Goal: Transaction & Acquisition: Purchase product/service

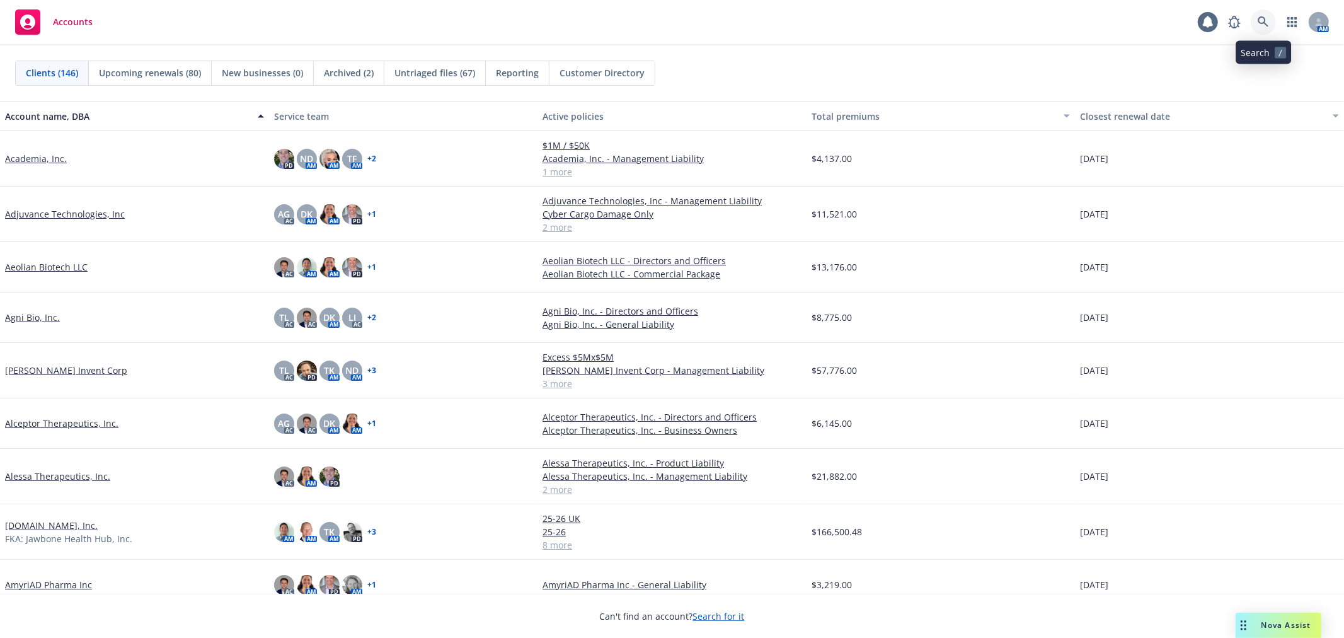
click at [1263, 27] on icon at bounding box center [1263, 21] width 11 height 11
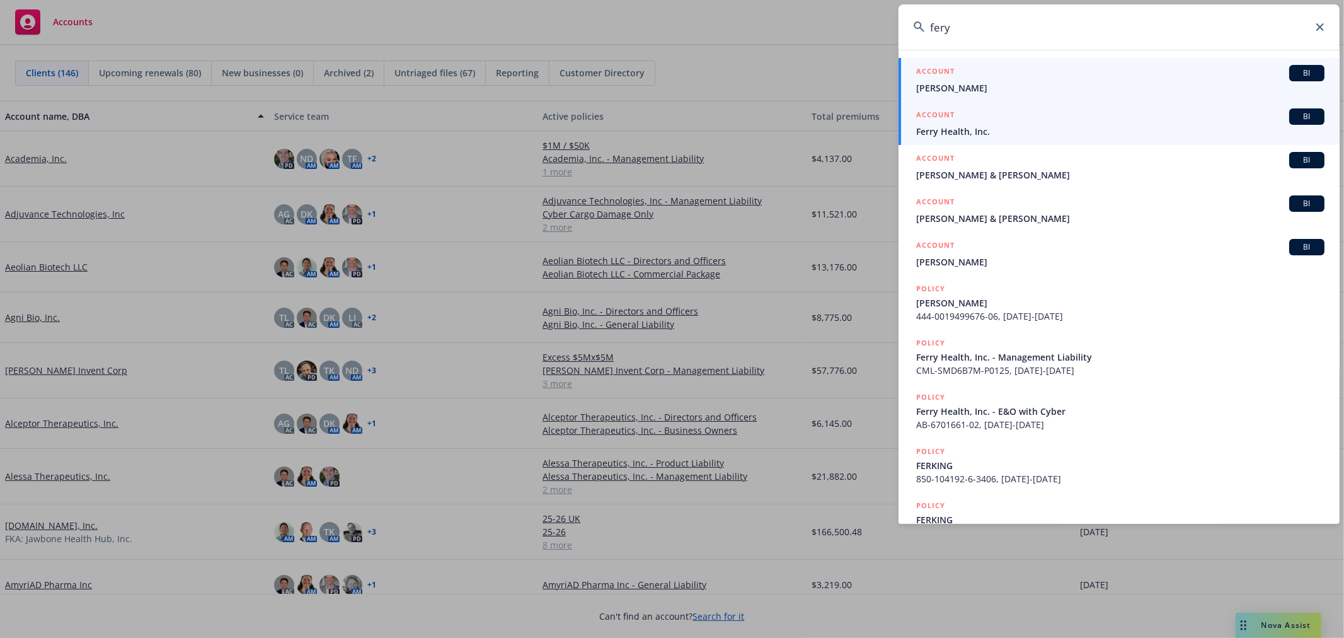
type input "fery"
click at [1027, 118] on div "ACCOUNT BI" at bounding box center [1120, 116] width 408 height 16
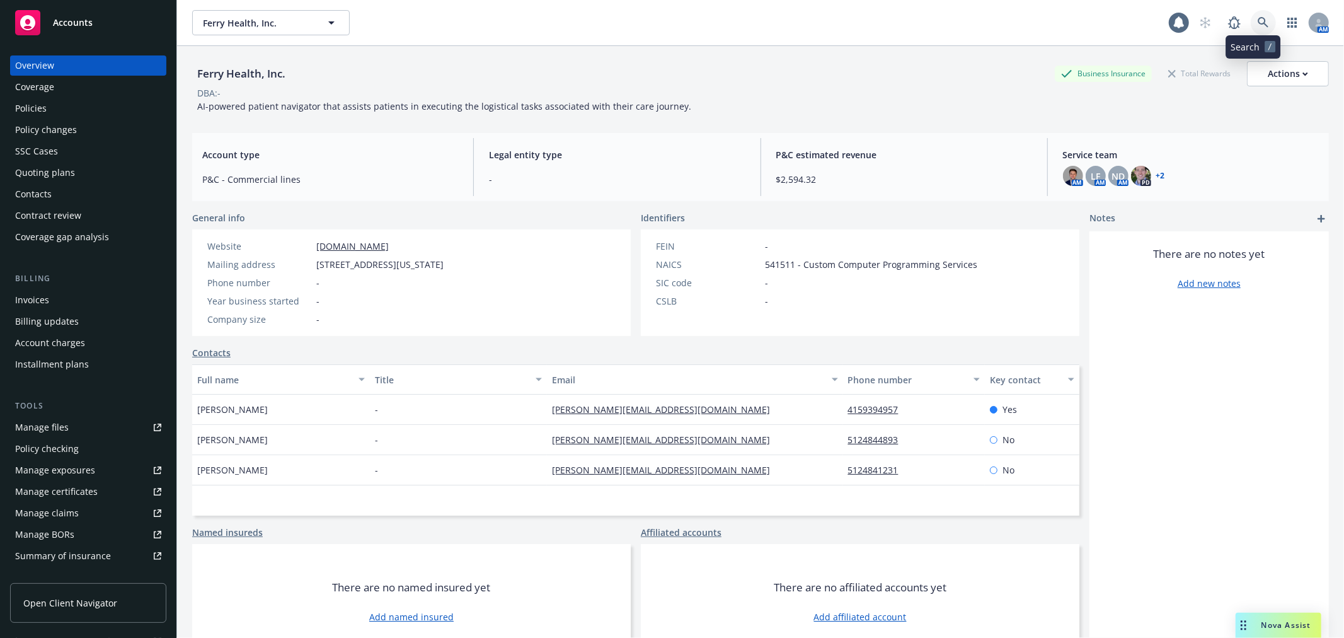
click at [1251, 21] on link at bounding box center [1263, 22] width 25 height 25
click at [85, 192] on div "Contacts" at bounding box center [88, 194] width 146 height 20
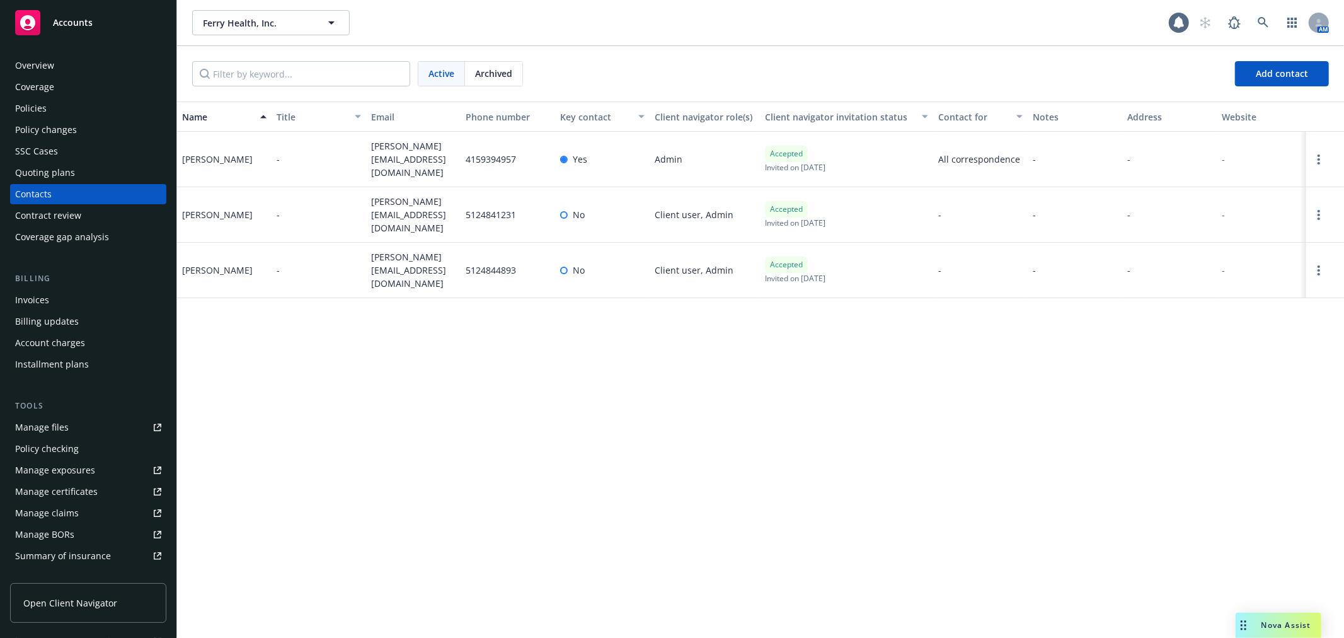
click at [1325, 265] on div at bounding box center [1325, 270] width 38 height 55
click at [1318, 265] on icon "Open options" at bounding box center [1319, 270] width 3 height 10
click at [1185, 158] on link "Edit contact" at bounding box center [1224, 161] width 172 height 25
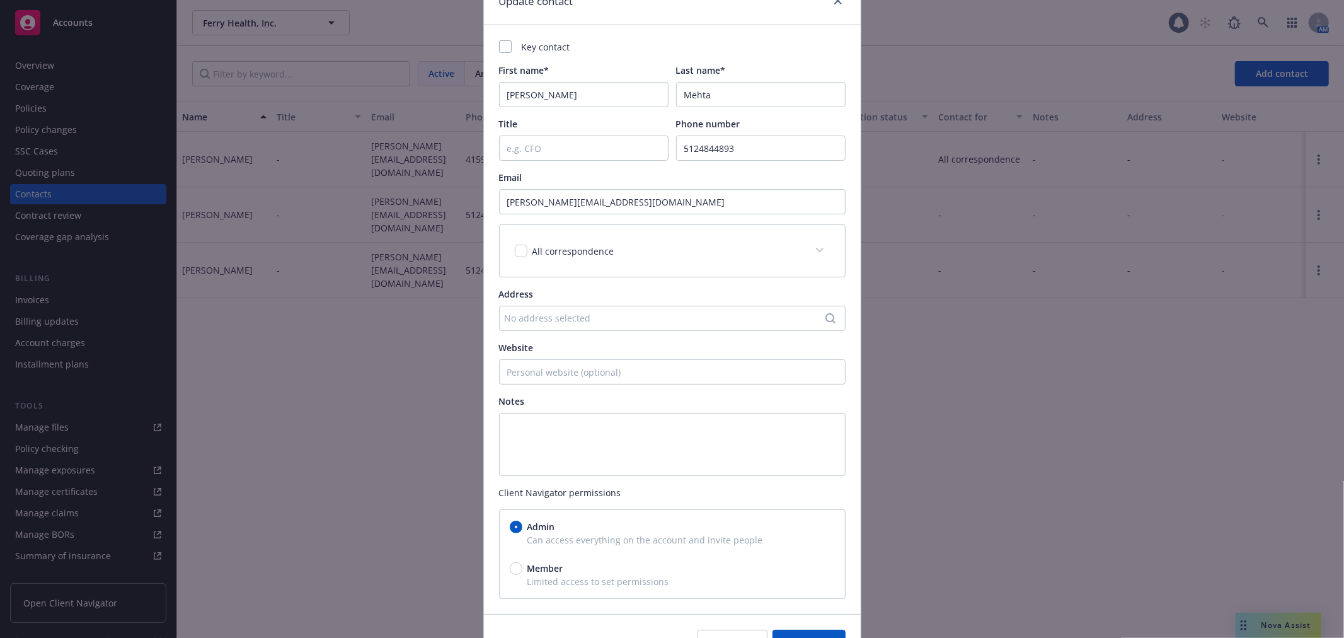
scroll to position [136, 0]
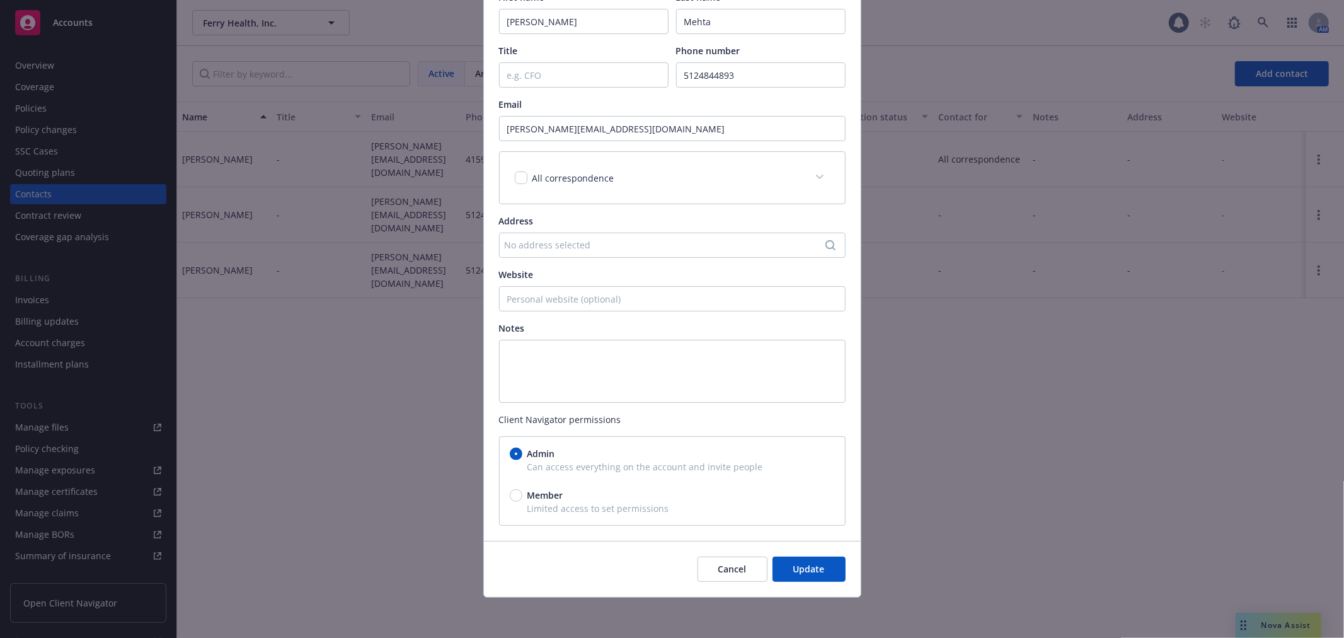
click at [816, 178] on icon at bounding box center [820, 177] width 8 height 5
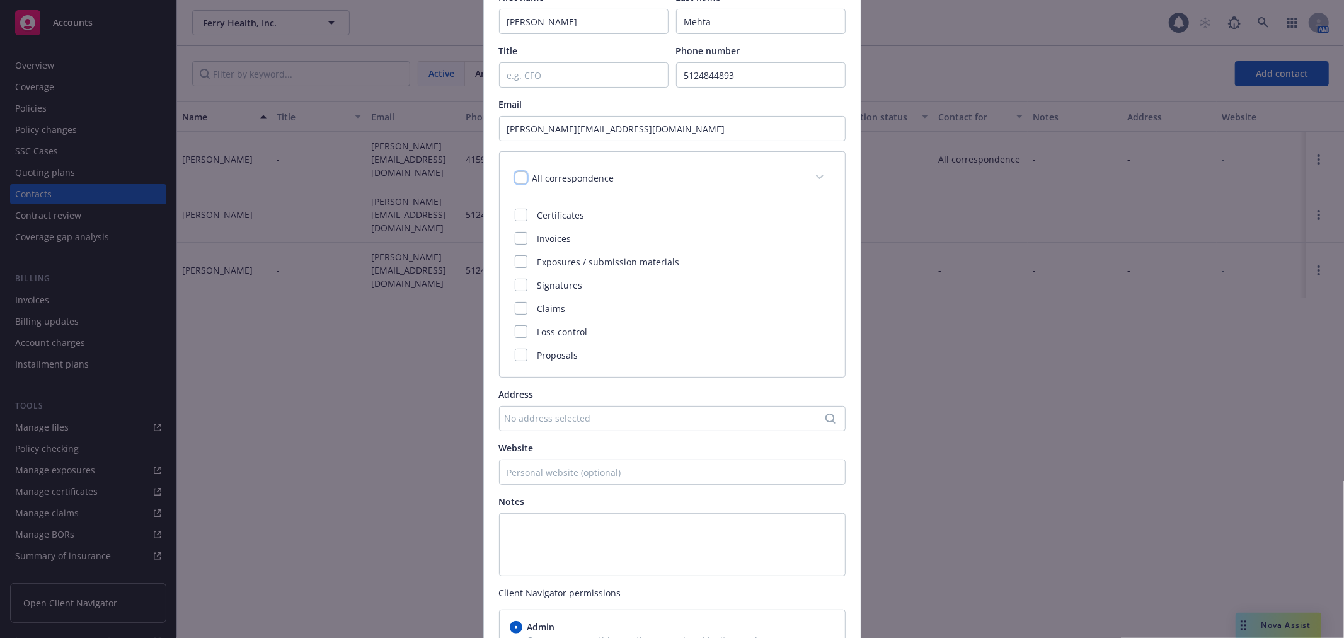
click at [515, 175] on input "checkbox" at bounding box center [521, 177] width 13 height 13
checkbox input "true"
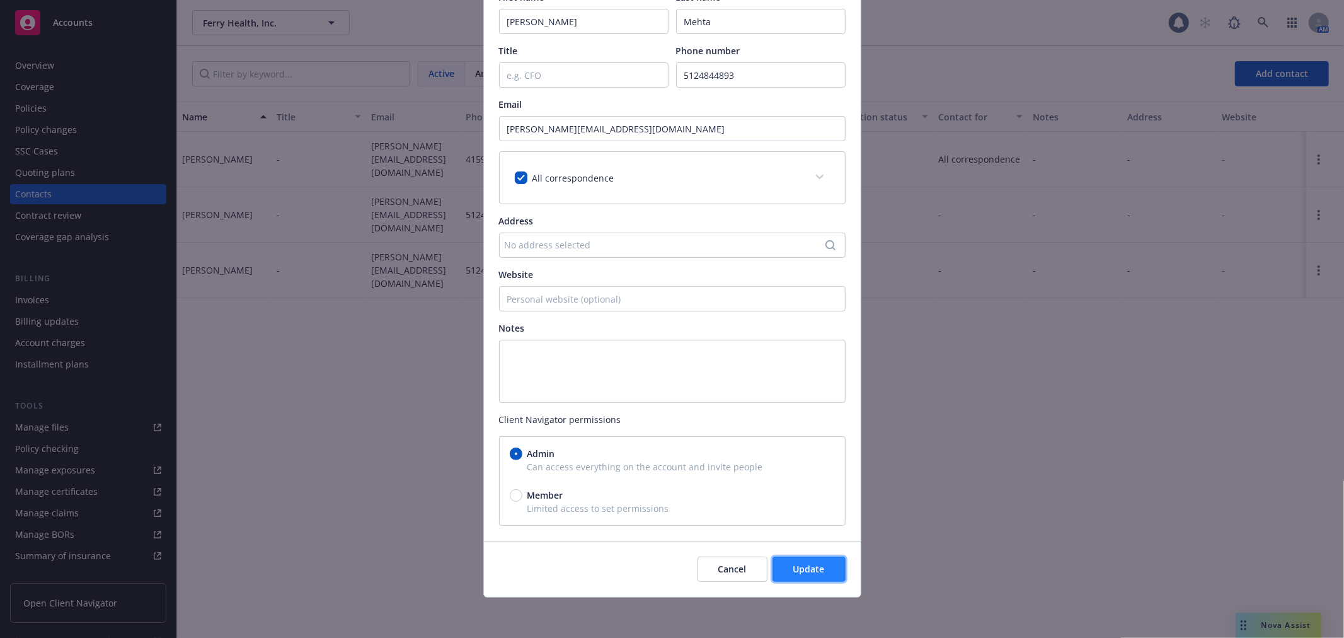
click at [814, 581] on button "Update" at bounding box center [809, 568] width 73 height 25
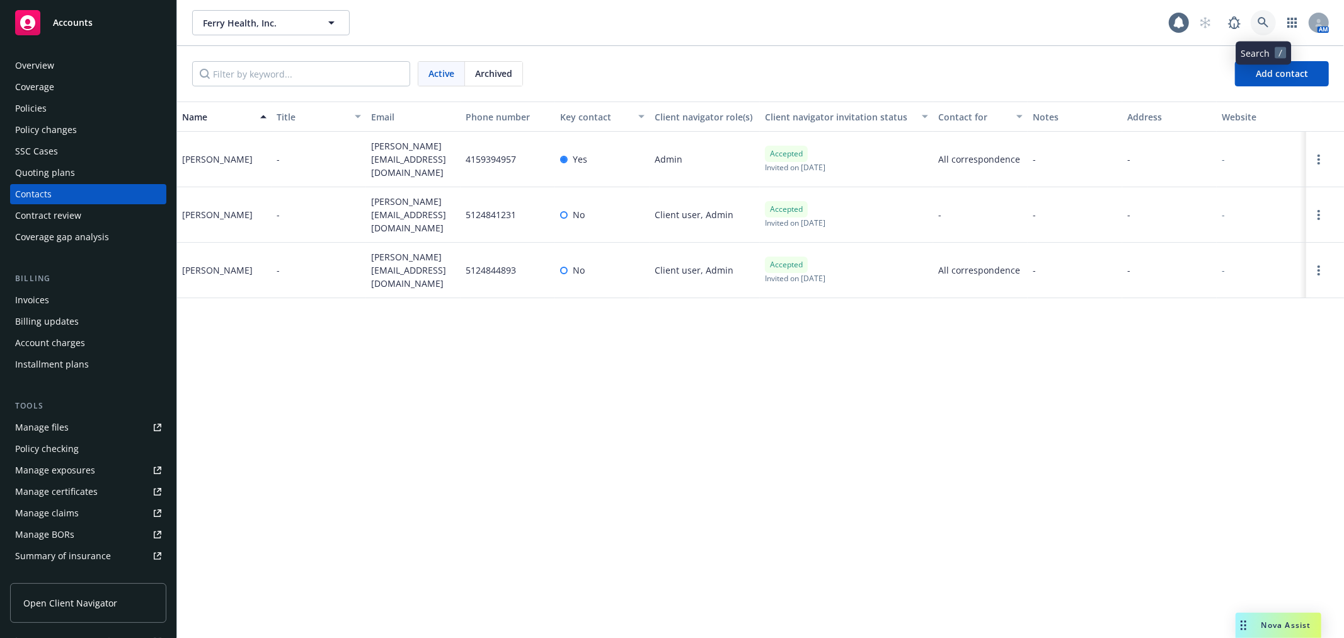
click at [1271, 22] on link at bounding box center [1263, 22] width 25 height 25
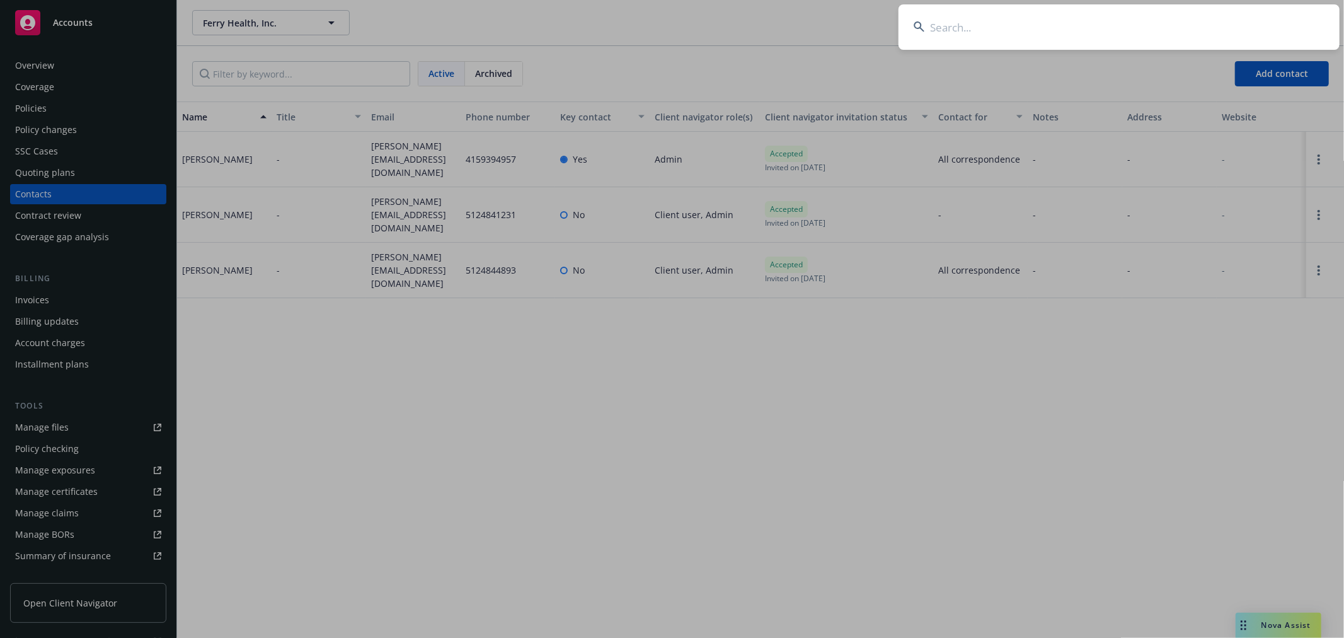
click at [967, 32] on input at bounding box center [1119, 26] width 441 height 45
click at [974, 28] on input at bounding box center [1119, 26] width 441 height 45
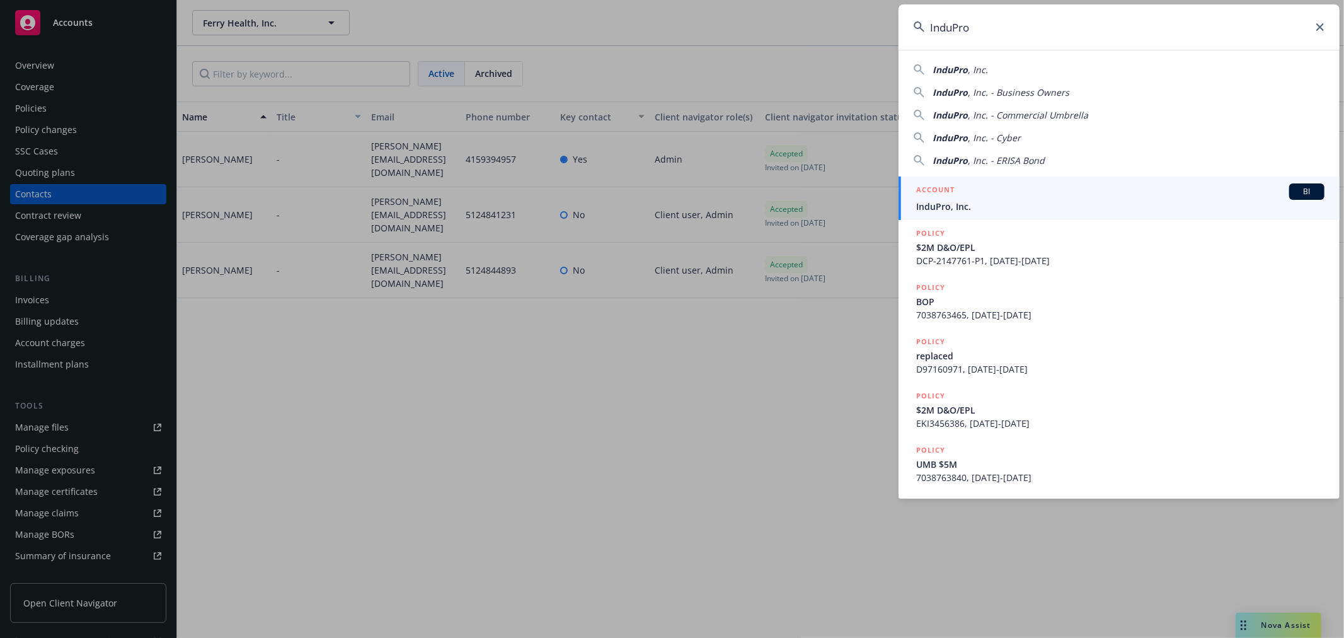
type input "InduPro"
click at [999, 202] on span "InduPro, Inc." at bounding box center [1120, 206] width 408 height 13
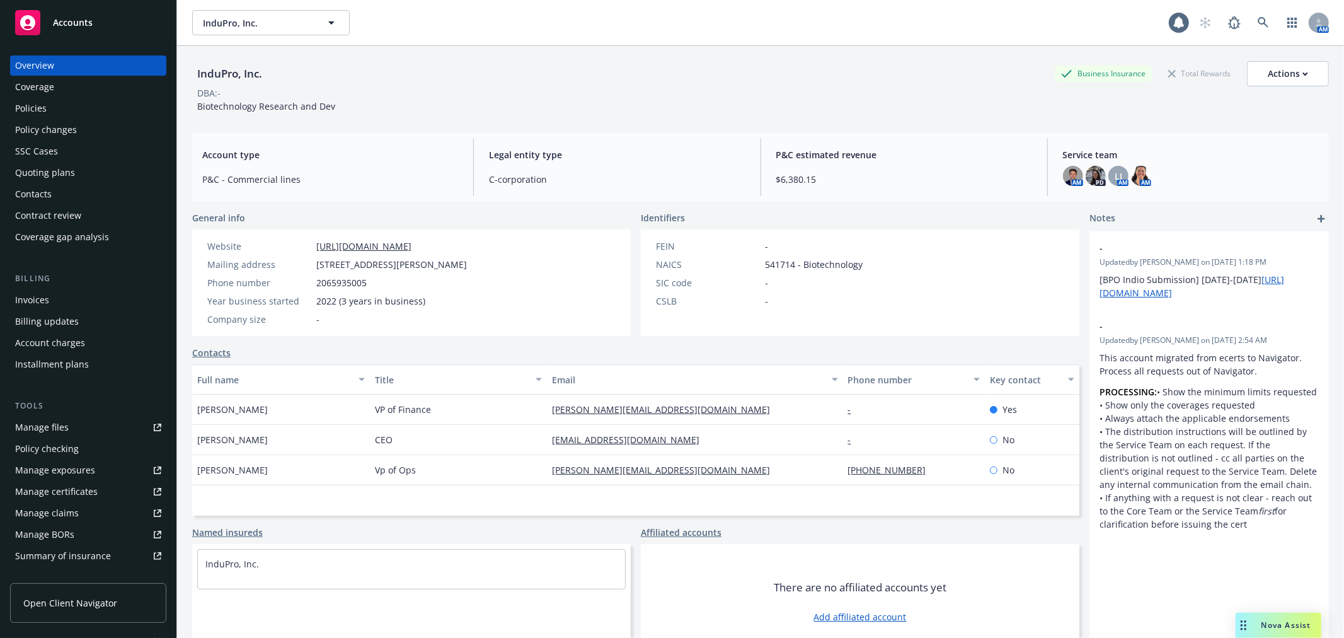
click at [57, 164] on div "Quoting plans" at bounding box center [45, 173] width 60 height 20
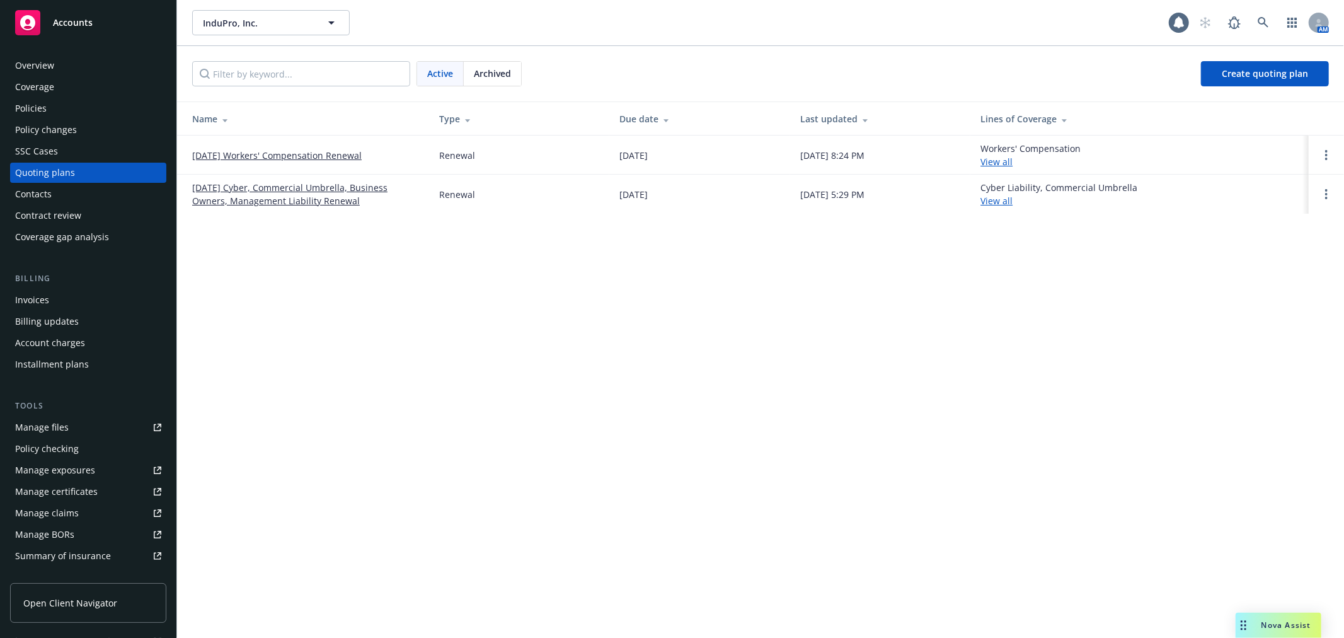
click at [256, 152] on link "01/01/26 Workers' Compensation Renewal" at bounding box center [277, 155] width 170 height 13
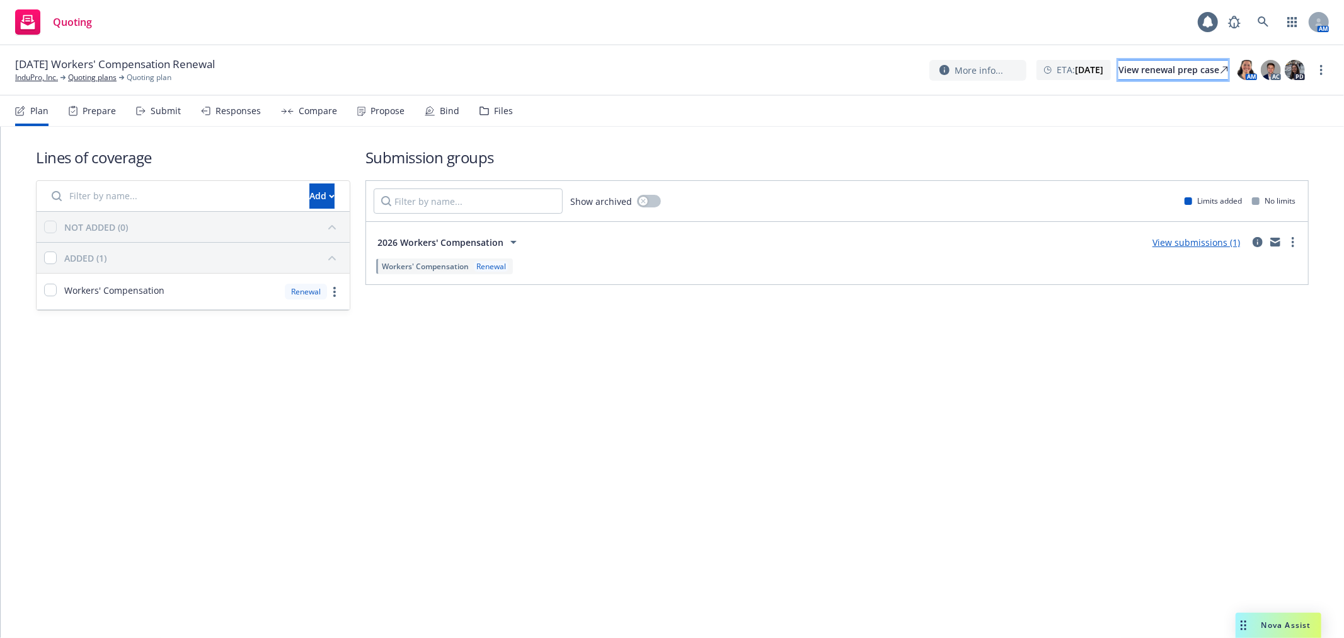
click at [1127, 71] on div "View renewal prep case" at bounding box center [1174, 70] width 110 height 19
drag, startPoint x: 103, startPoint y: 483, endPoint x: 105, endPoint y: 476, distance: 7.2
click at [105, 480] on div "Lines of coverage Add NOT ADDED (0) ADDED (1) Workers' Compensation Renewal Sub…" at bounding box center [673, 382] width 1344 height 511
click at [23, 68] on span "01/01/26 Workers' Compensation Renewal" at bounding box center [115, 64] width 200 height 15
click at [26, 74] on link "InduPro, Inc." at bounding box center [36, 77] width 43 height 11
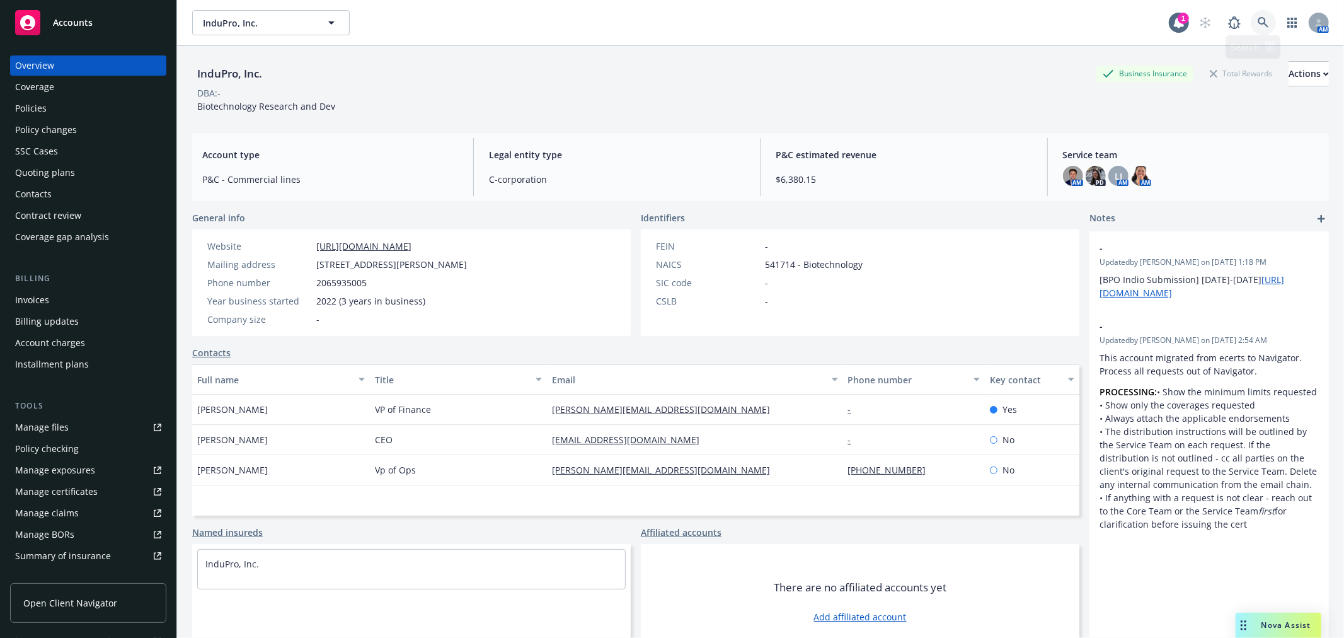
click at [1257, 10] on link at bounding box center [1263, 22] width 25 height 25
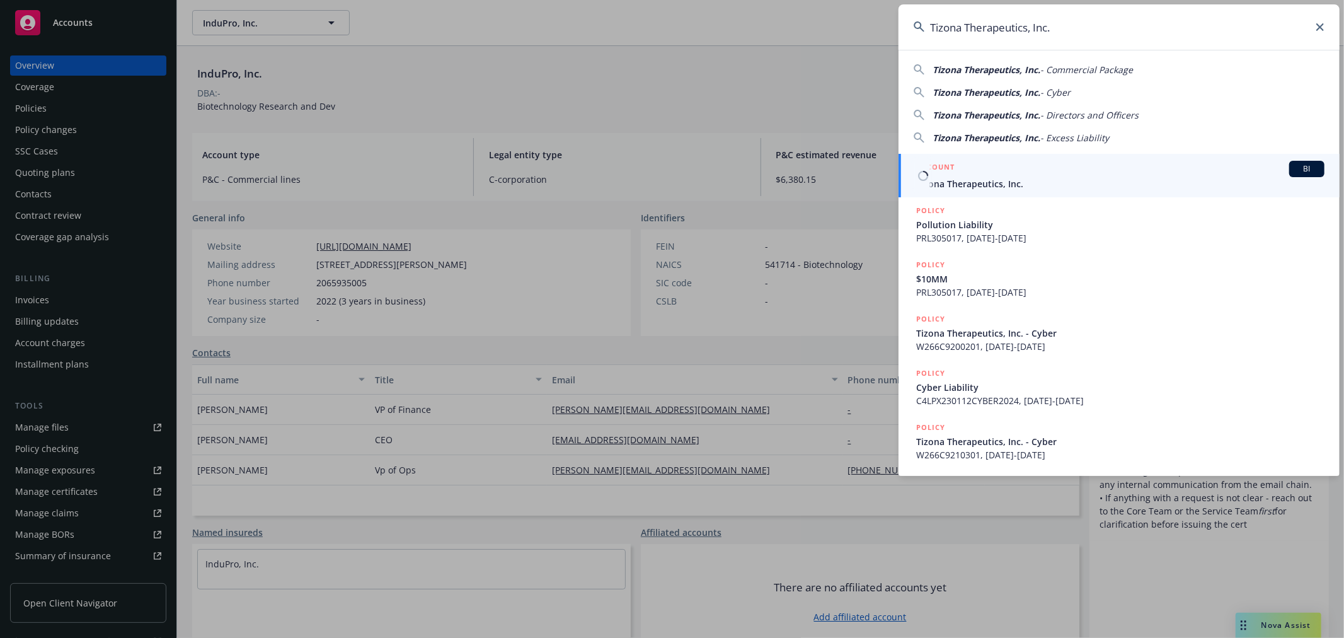
type input "Tizona Therapeutics, Inc."
click at [999, 180] on span "Tizona Therapeutics, Inc." at bounding box center [1120, 183] width 408 height 13
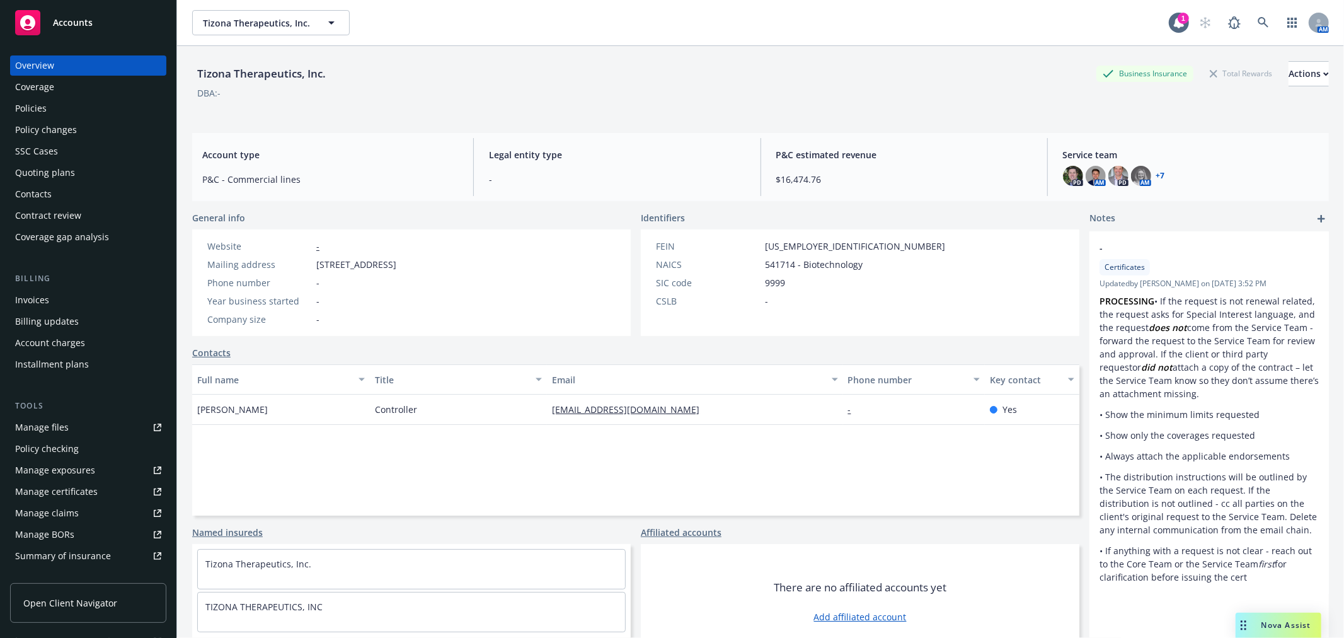
click at [53, 174] on div "Quoting plans" at bounding box center [45, 173] width 60 height 20
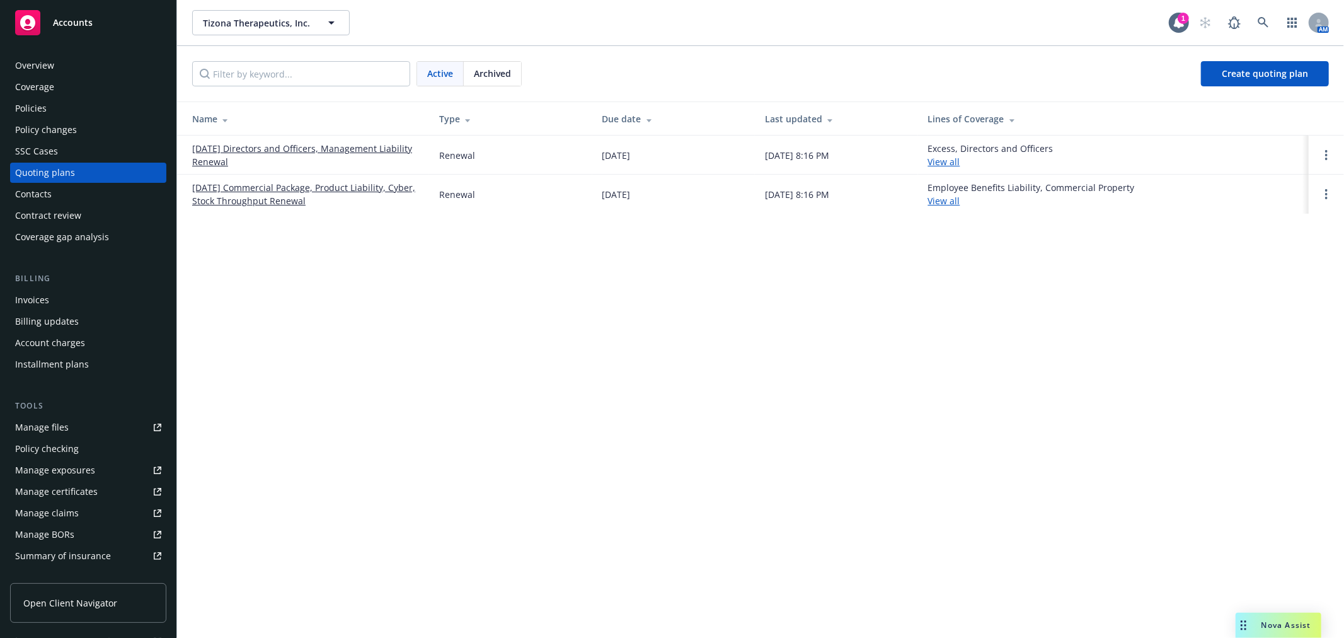
click at [234, 181] on link "01/01/26 Commercial Package, Product Liability, Cyber, Stock Throughput Renewal" at bounding box center [305, 194] width 227 height 26
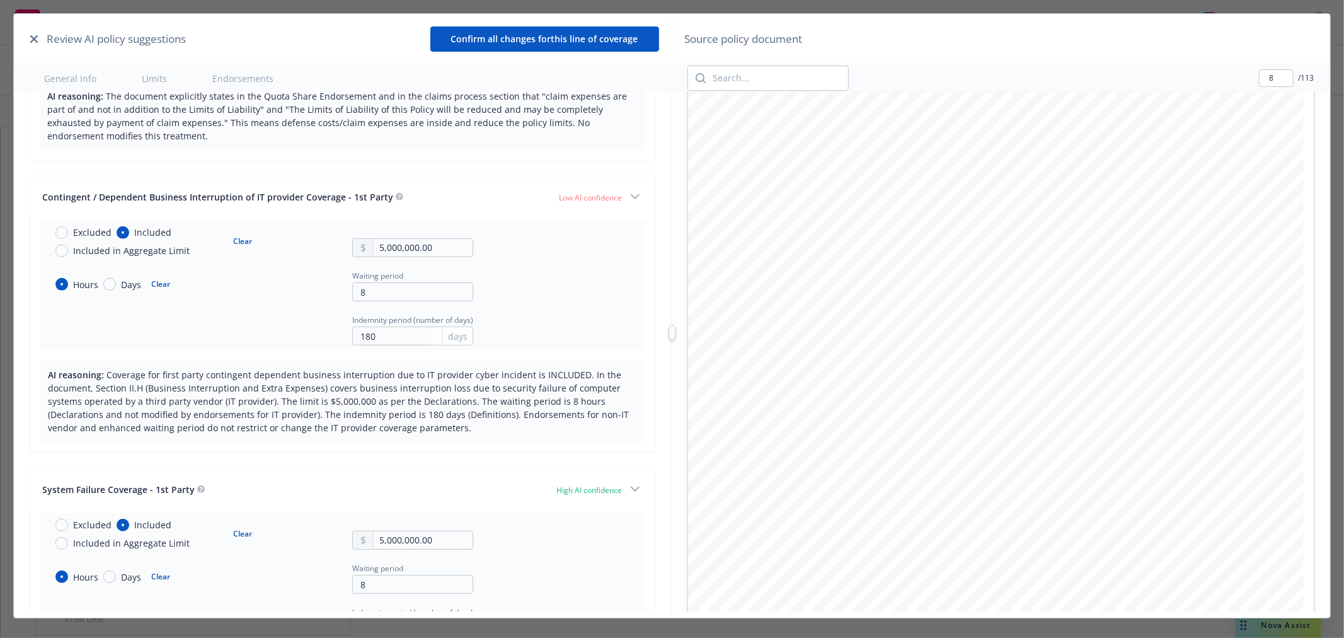
scroll to position [6722, 0]
type input "9"
click at [559, 45] on button "Confirm all changes for this line of coverage" at bounding box center [544, 38] width 229 height 25
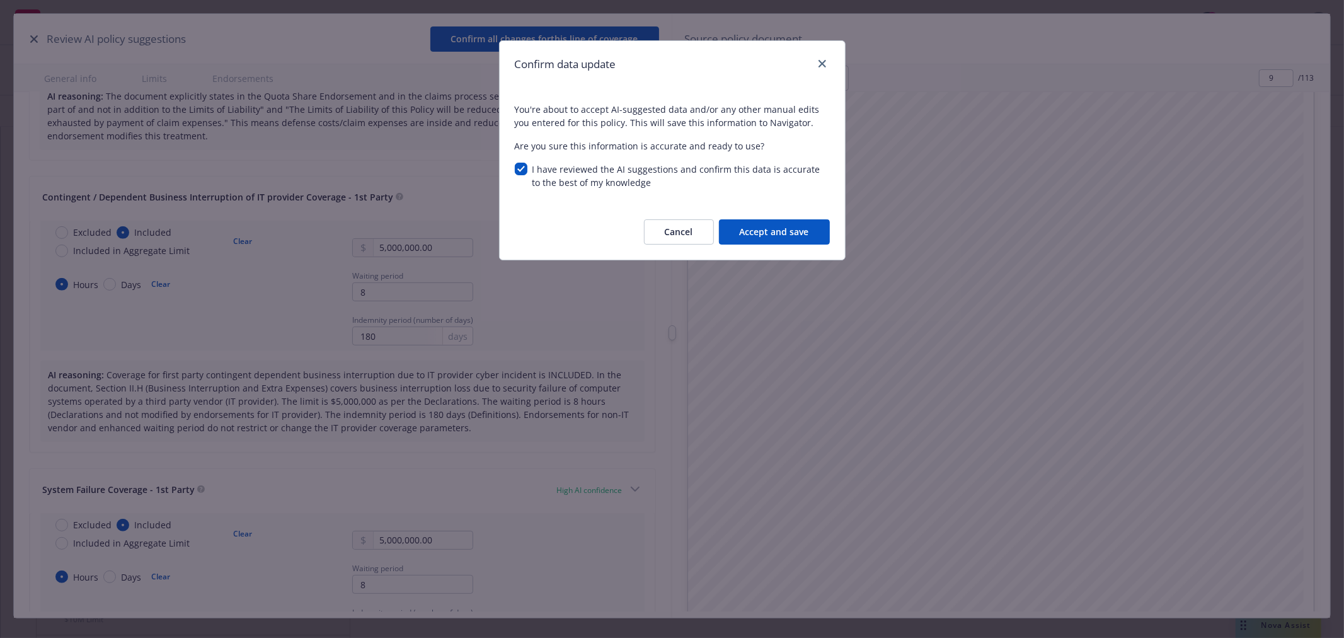
click at [802, 236] on button "Accept and save" at bounding box center [774, 231] width 111 height 25
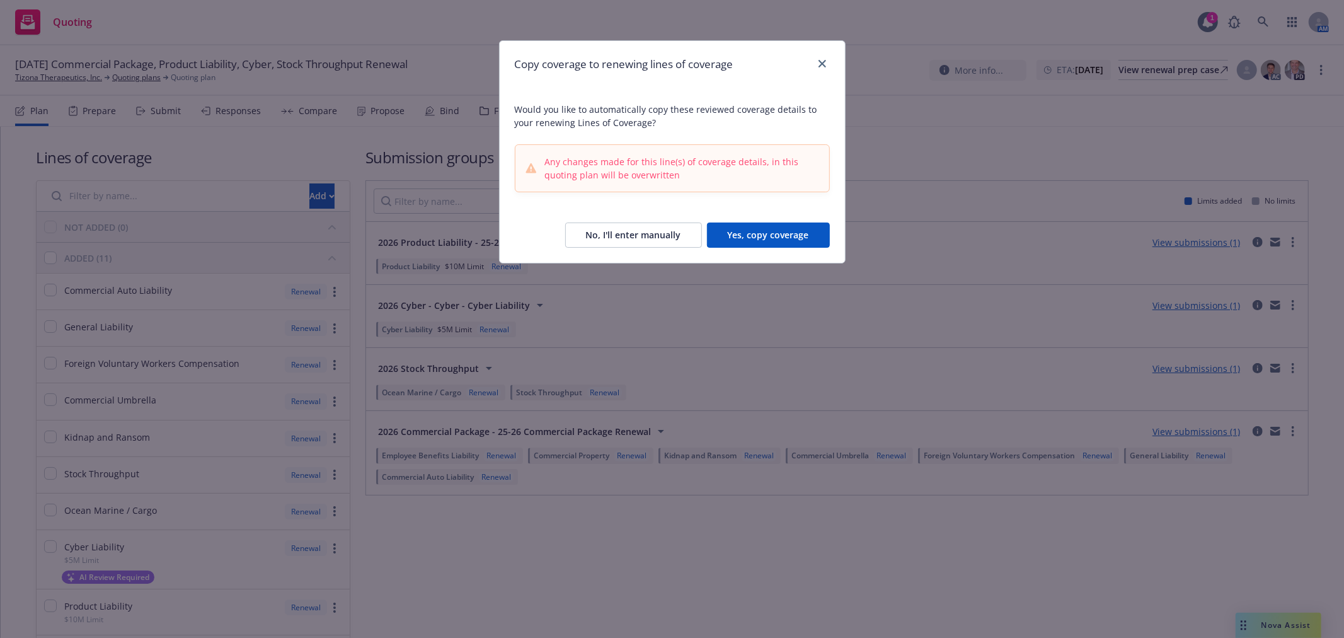
click at [778, 238] on button "Yes, copy coverage" at bounding box center [768, 234] width 123 height 25
drag, startPoint x: 778, startPoint y: 231, endPoint x: 778, endPoint y: 260, distance: 29.6
click at [778, 231] on div "No, I'll enter manually Yes, copy coverage" at bounding box center [687, 234] width 285 height 25
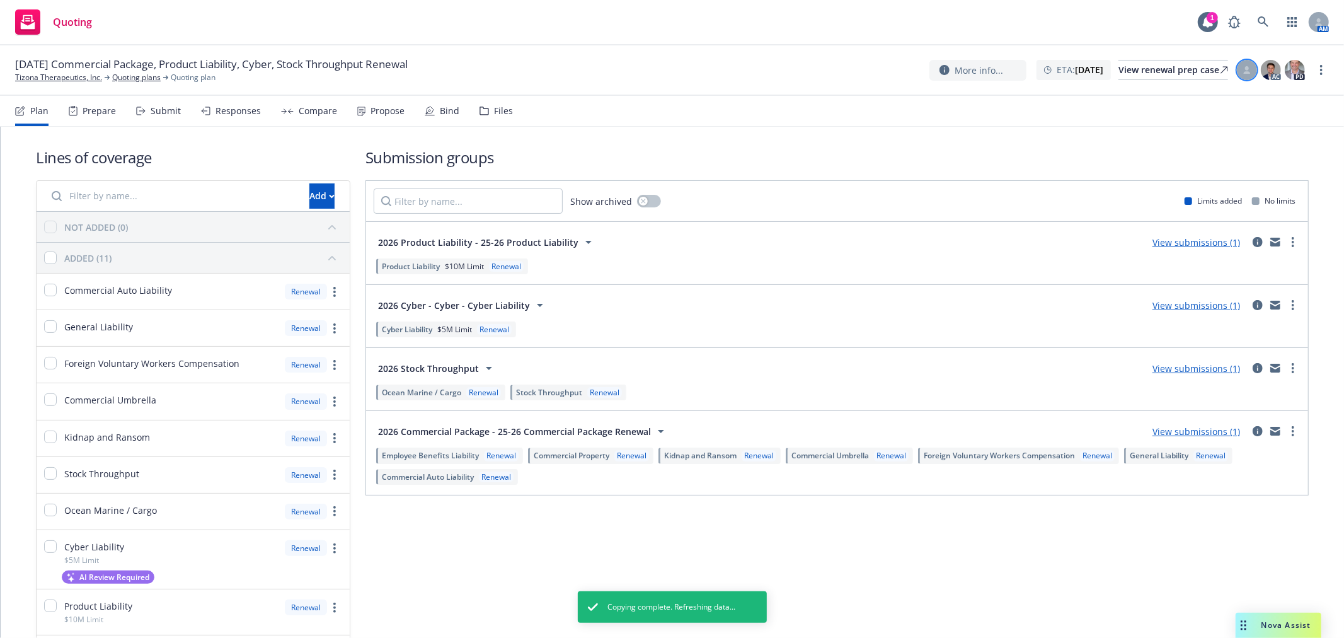
click at [1243, 65] on div at bounding box center [1247, 70] width 20 height 20
click at [1194, 142] on select "Select an account manager... [PERSON_NAME] [PERSON_NAME] [PERSON_NAME] [PERSON_…" at bounding box center [1146, 153] width 200 height 25
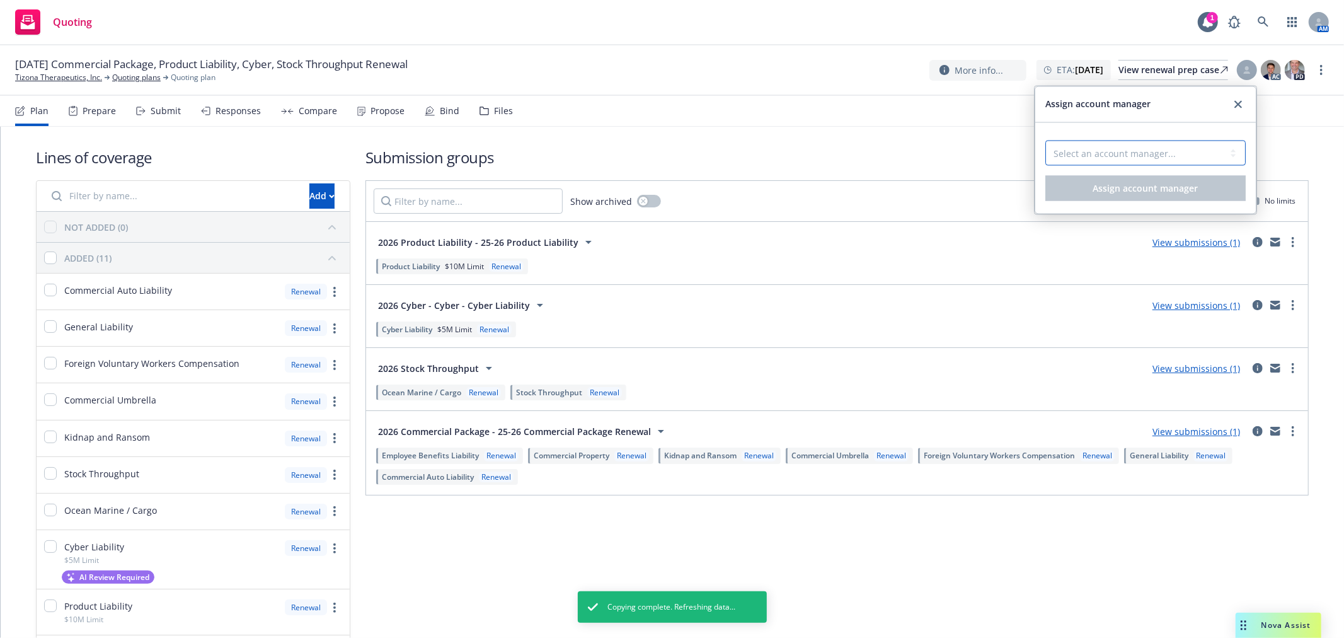
select select "a4eb7fdd-8258-4459-b167-a8fdf4efac66"
click at [1046, 141] on select "Select an account manager... [PERSON_NAME] [PERSON_NAME] [PERSON_NAME] [PERSON_…" at bounding box center [1146, 153] width 200 height 25
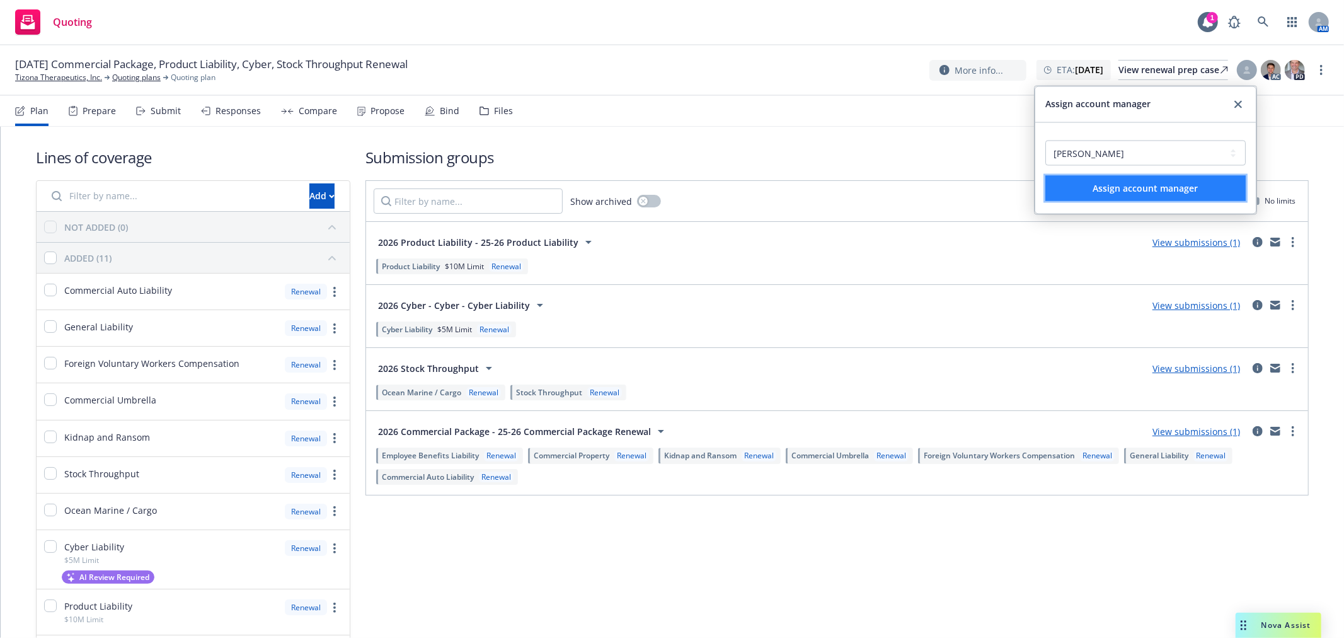
click at [1144, 193] on button "Assign account manager" at bounding box center [1146, 188] width 200 height 25
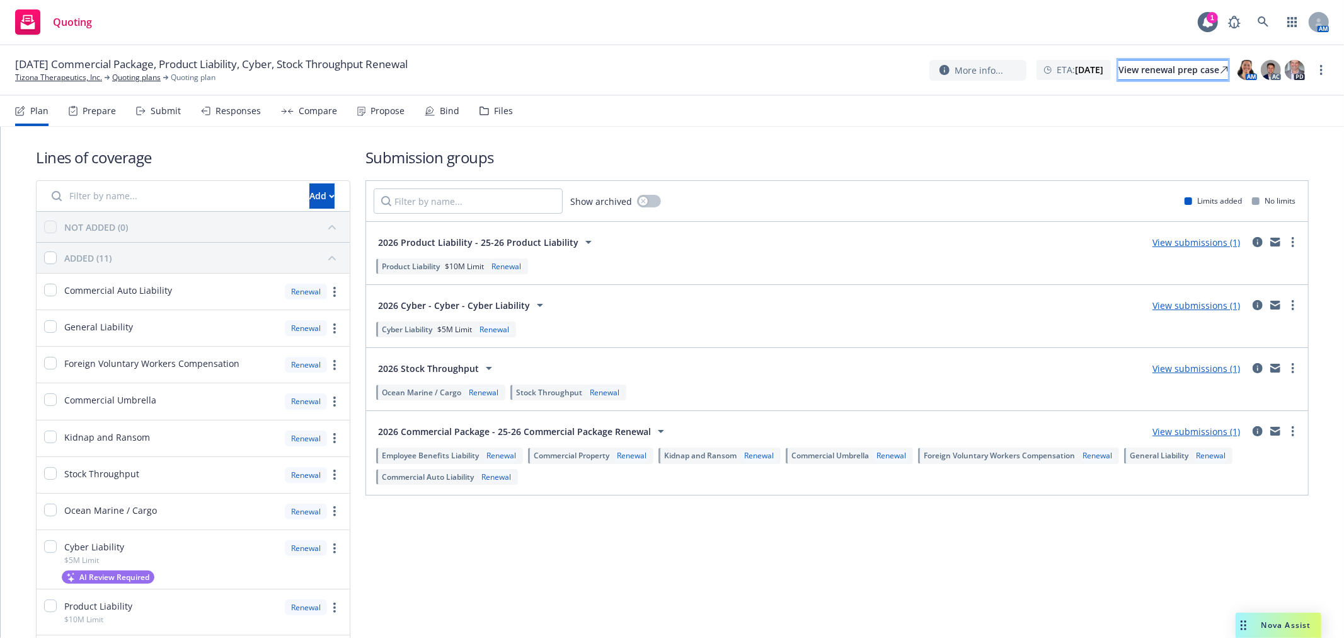
click at [1181, 61] on div "View renewal prep case" at bounding box center [1174, 70] width 110 height 19
click at [68, 78] on link "Tizona Therapeutics, Inc." at bounding box center [58, 77] width 87 height 11
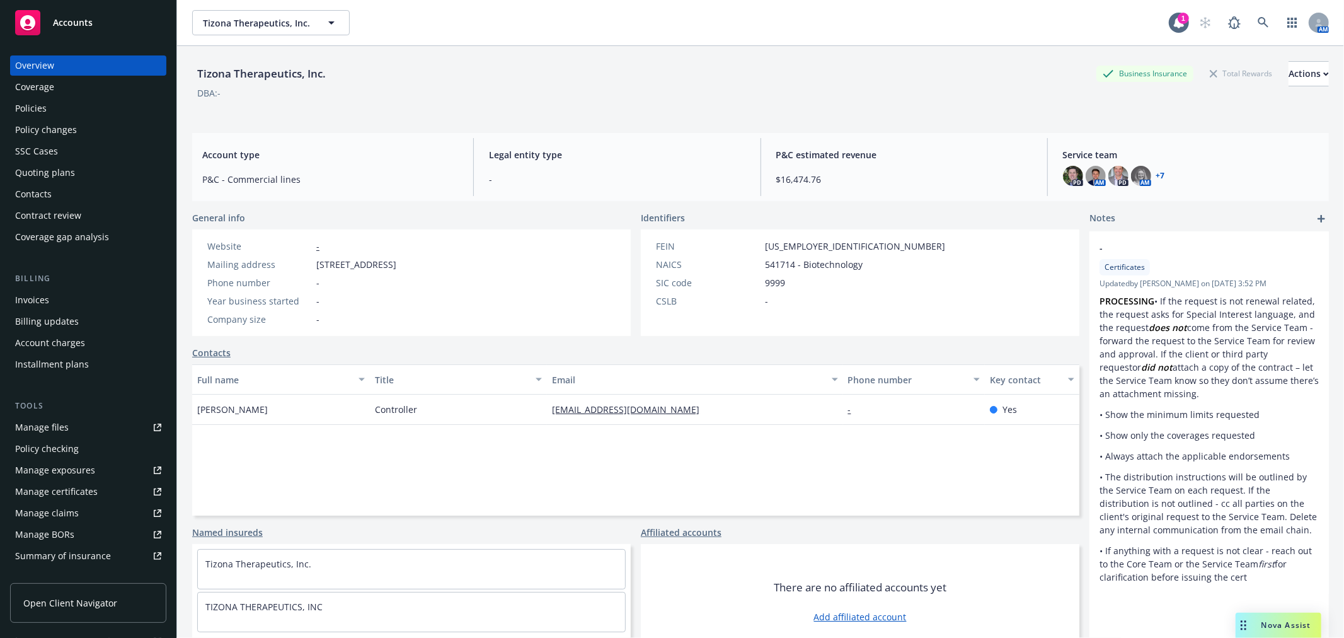
click at [46, 101] on div "Policies" at bounding box center [88, 108] width 146 height 20
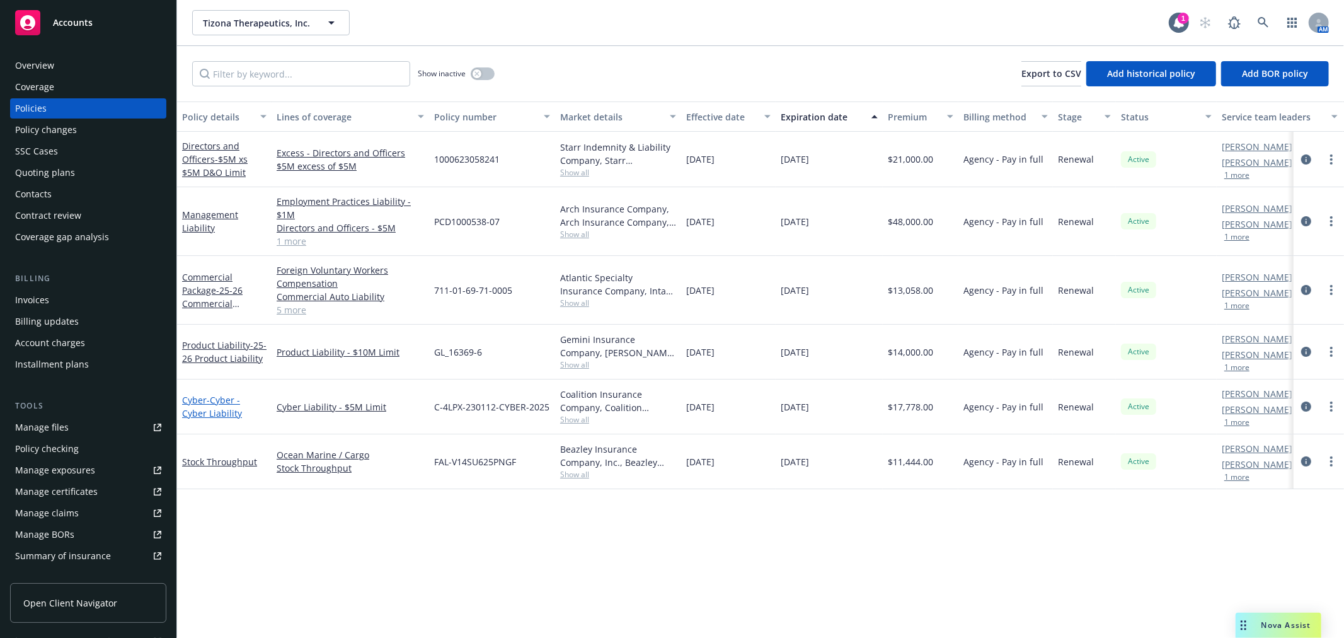
click at [210, 401] on span "- Cyber - Cyber Liability" at bounding box center [212, 406] width 60 height 25
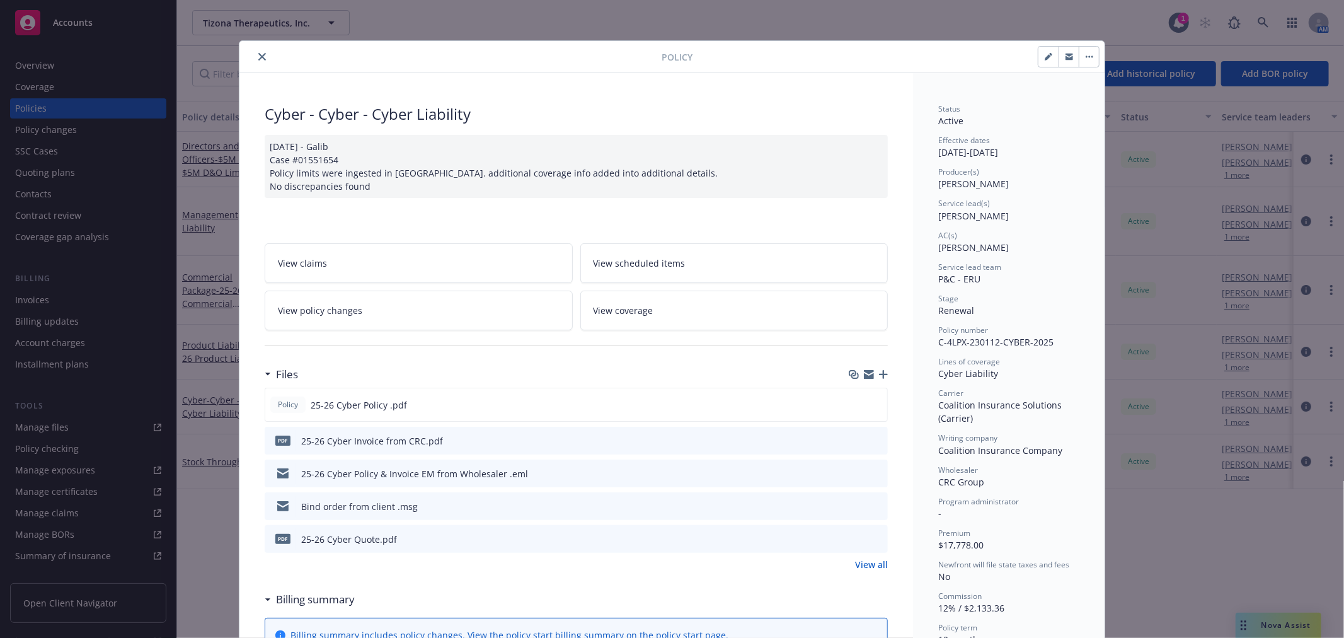
click at [875, 471] on icon "preview file" at bounding box center [875, 472] width 11 height 9
